Goal: Find specific page/section: Find specific page/section

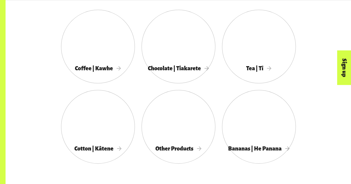
scroll to position [304, 0]
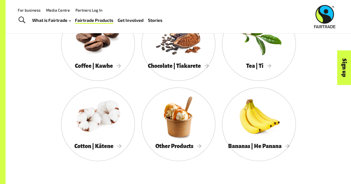
click at [102, 31] on div "Menu For business Media Centre Partners Log In What is Fairtrade How Fairtrade …" at bounding box center [175, 16] width 351 height 33
click at [102, 44] on div at bounding box center [98, 36] width 74 height 48
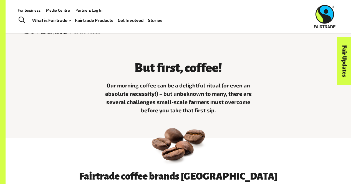
scroll to position [3, 0]
